Goal: Task Accomplishment & Management: Use online tool/utility

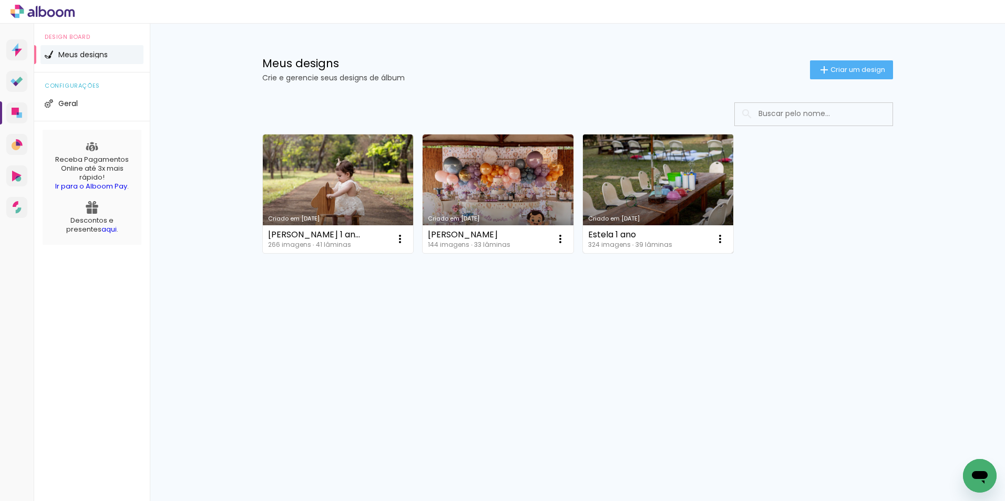
click at [666, 179] on link "Criado em [DATE]" at bounding box center [658, 194] width 151 height 119
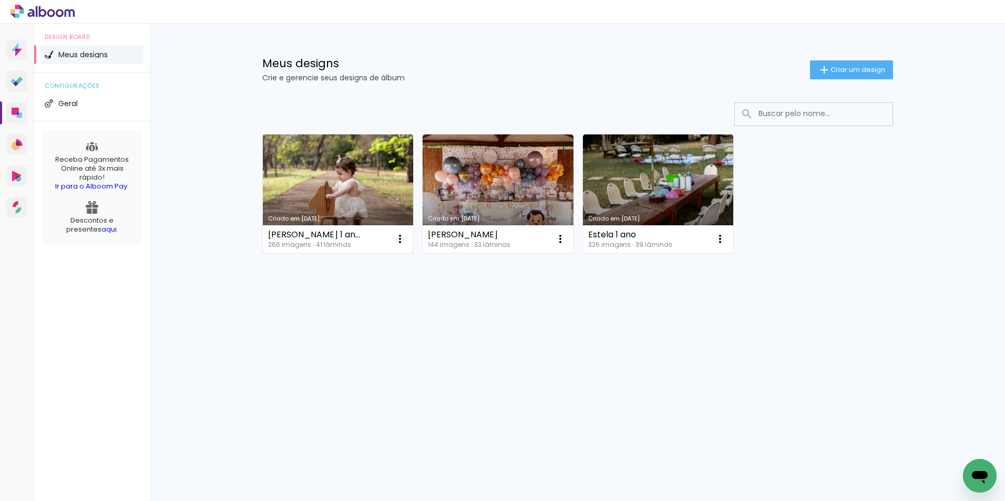
click at [342, 181] on link "Criado em [DATE]" at bounding box center [338, 194] width 151 height 119
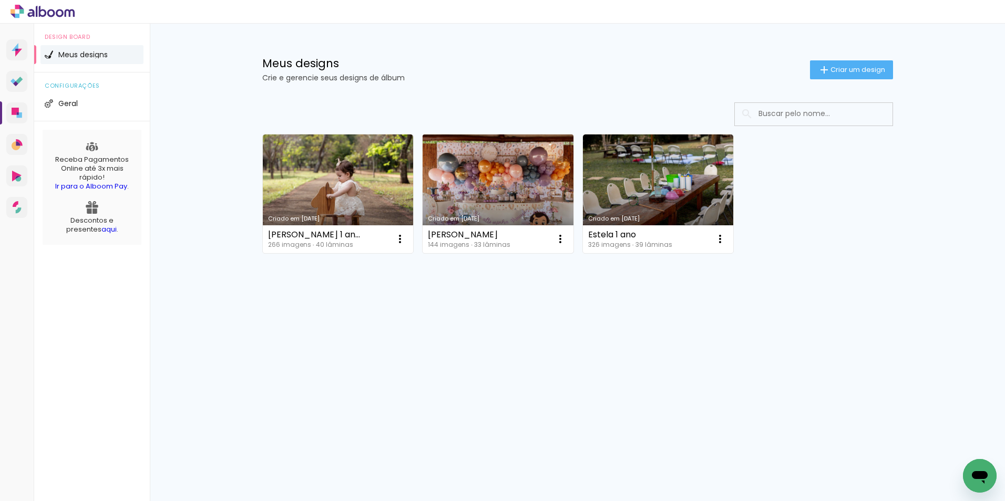
click at [518, 171] on link "Criado em [DATE]" at bounding box center [497, 194] width 151 height 119
click at [498, 185] on link "Criado em [DATE]" at bounding box center [497, 194] width 151 height 119
